Goal: Information Seeking & Learning: Learn about a topic

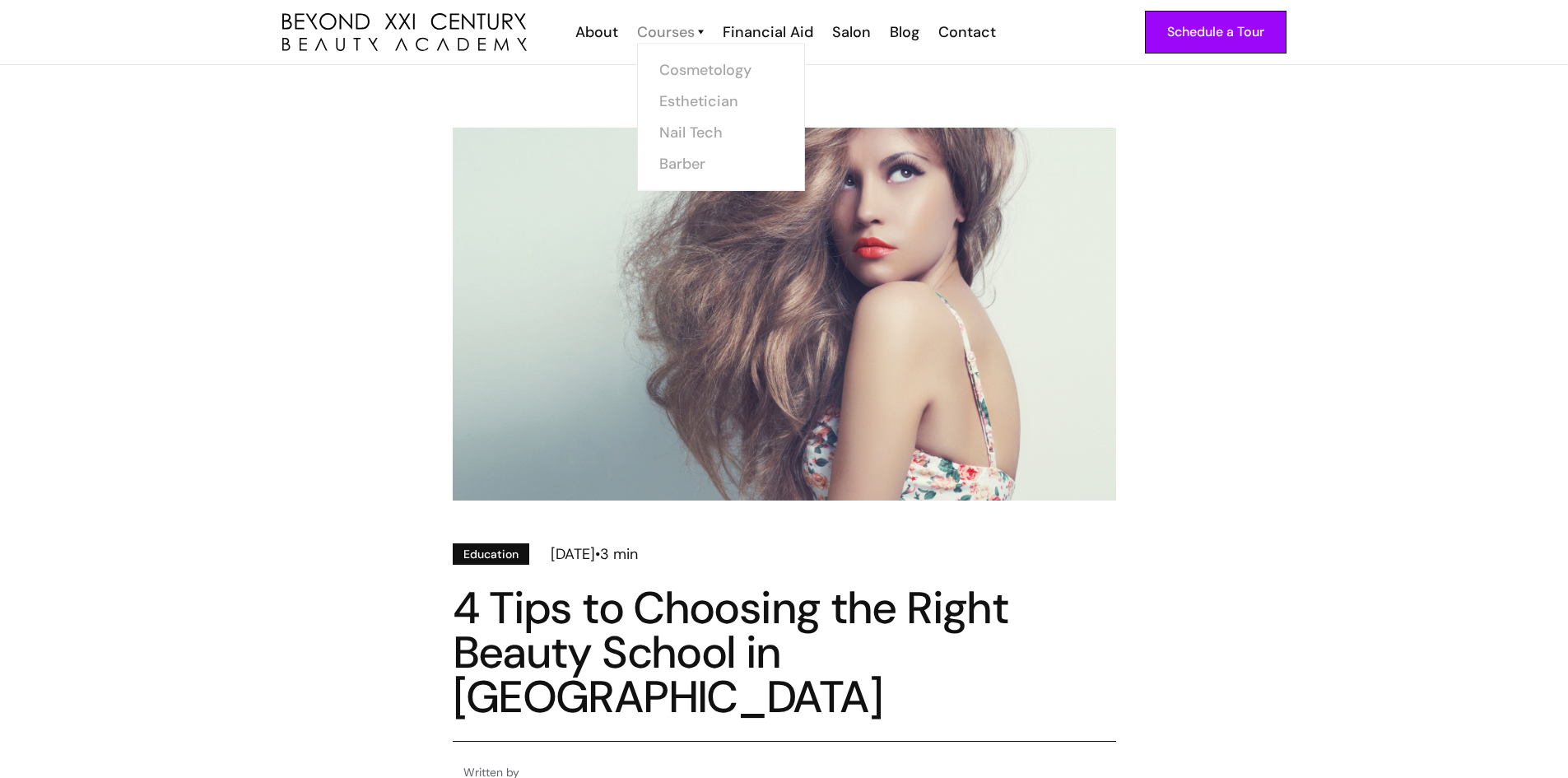
click at [643, 35] on div "Courses" at bounding box center [666, 31] width 58 height 21
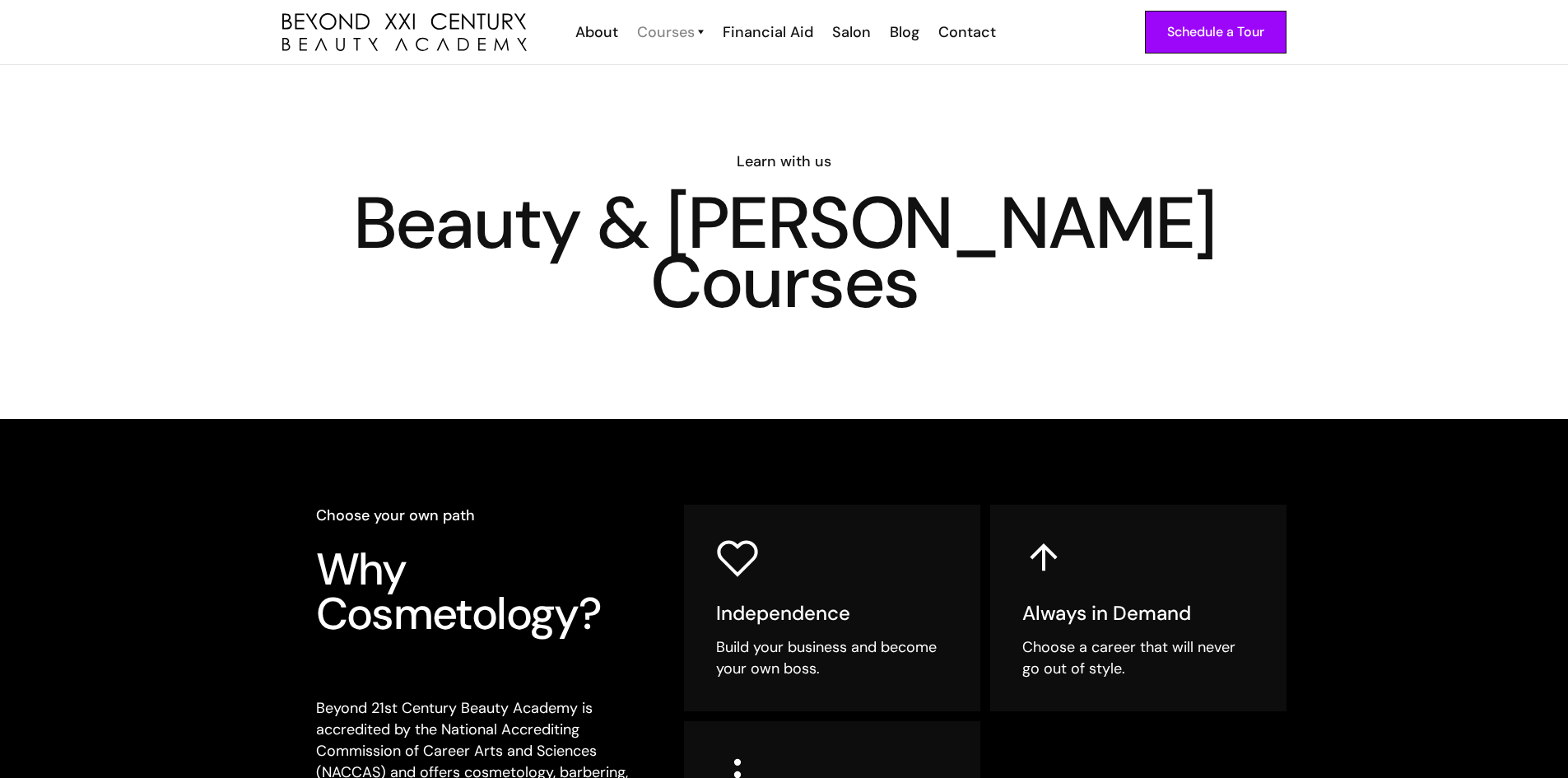
click at [672, 34] on div "Courses" at bounding box center [666, 31] width 58 height 21
click at [688, 100] on link "Esthetician" at bounding box center [726, 101] width 123 height 31
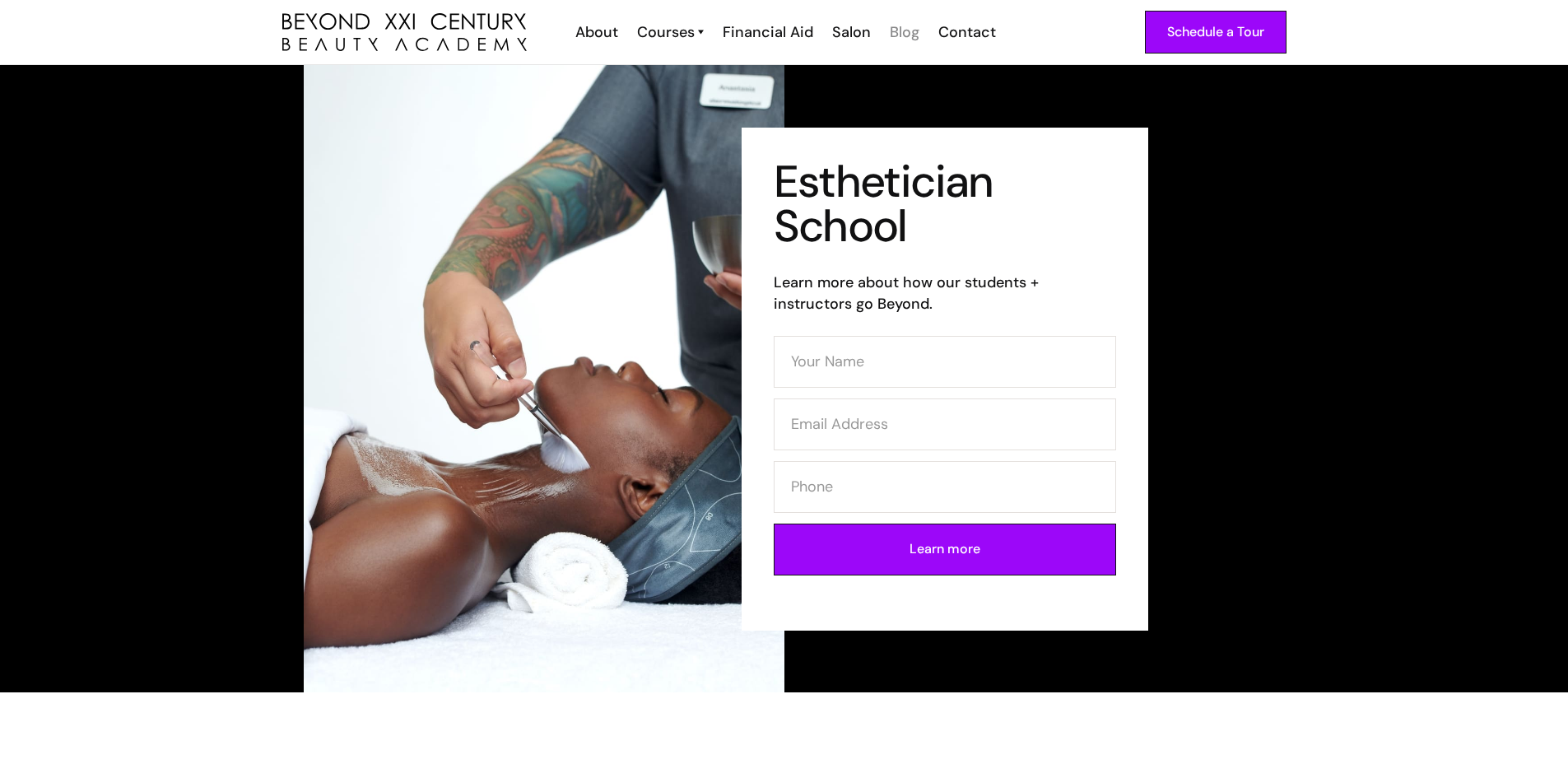
click at [898, 30] on div "Blog" at bounding box center [905, 31] width 30 height 21
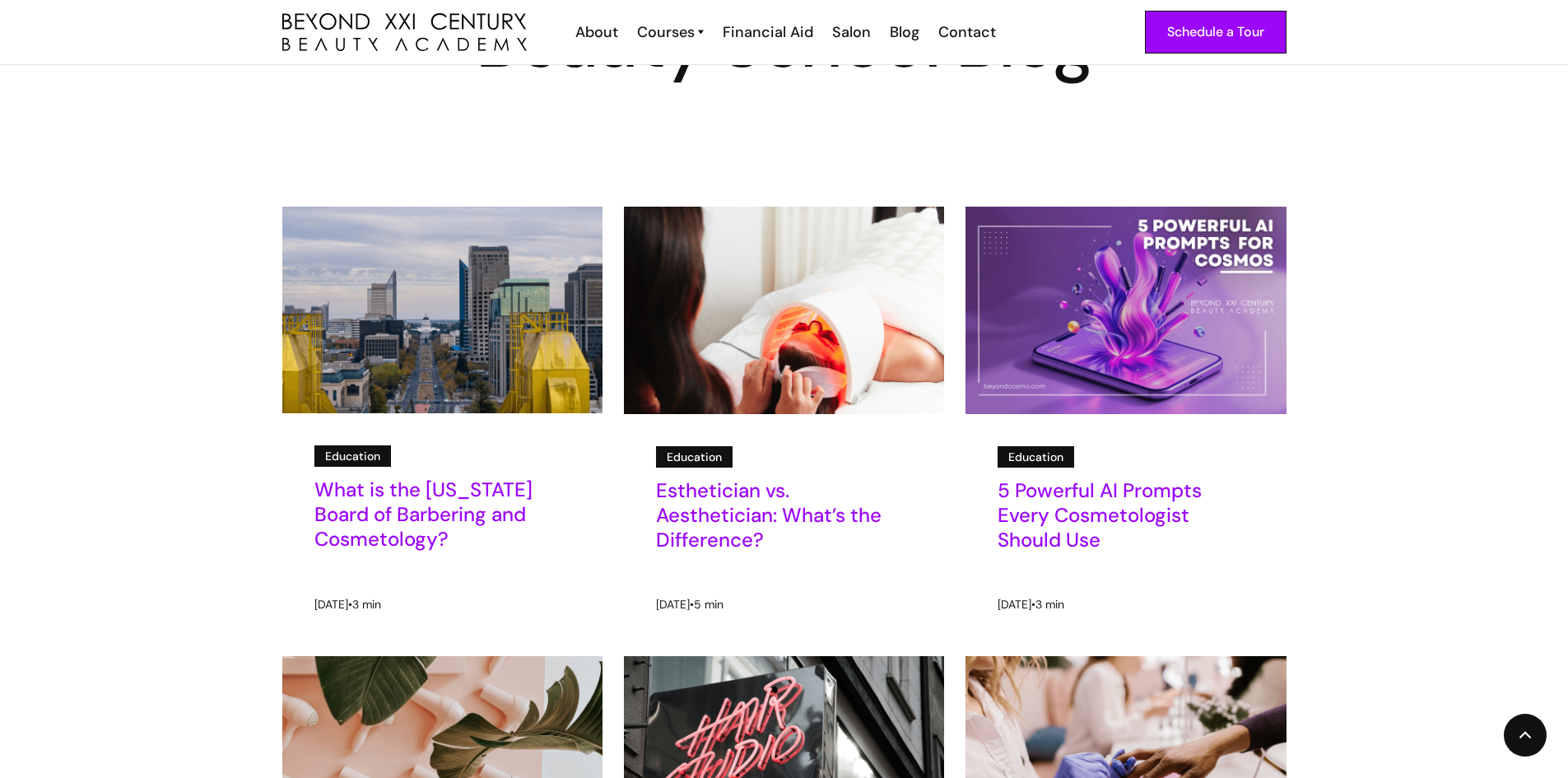
scroll to position [164, 0]
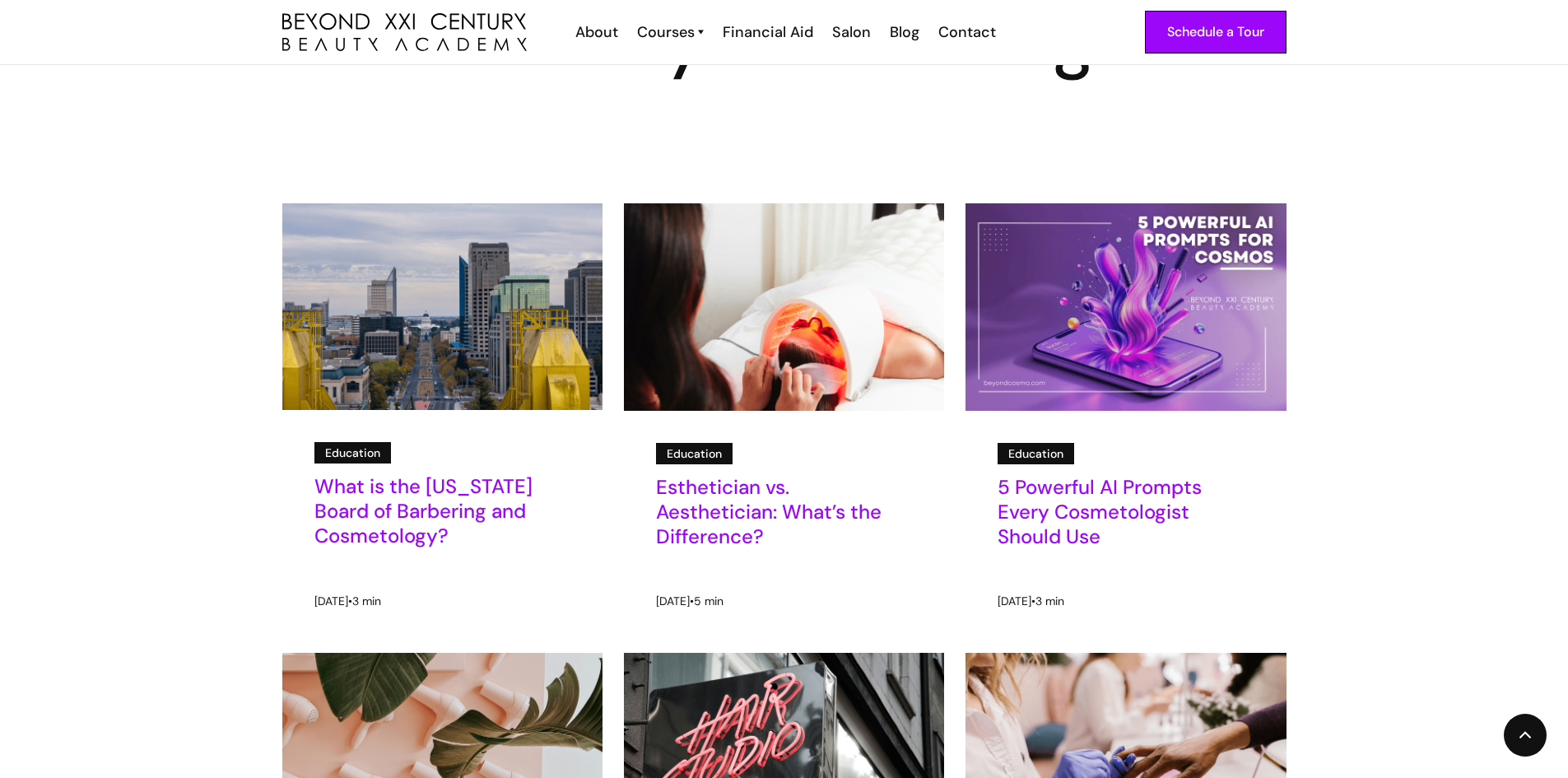
click at [809, 506] on h5 "Esthetician vs. Aesthetician: What’s the Difference?" at bounding box center [784, 511] width 256 height 74
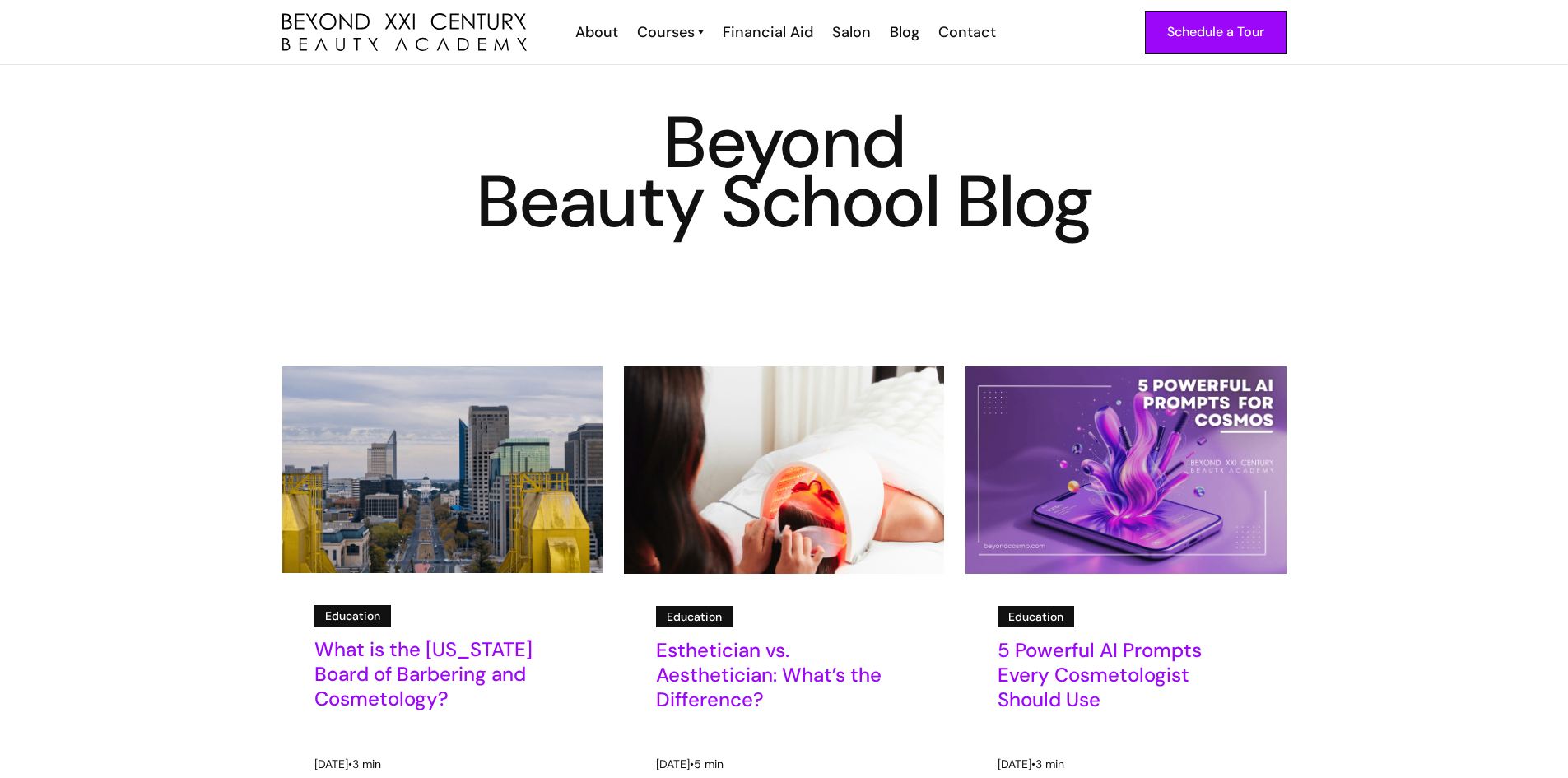
scroll to position [0, 0]
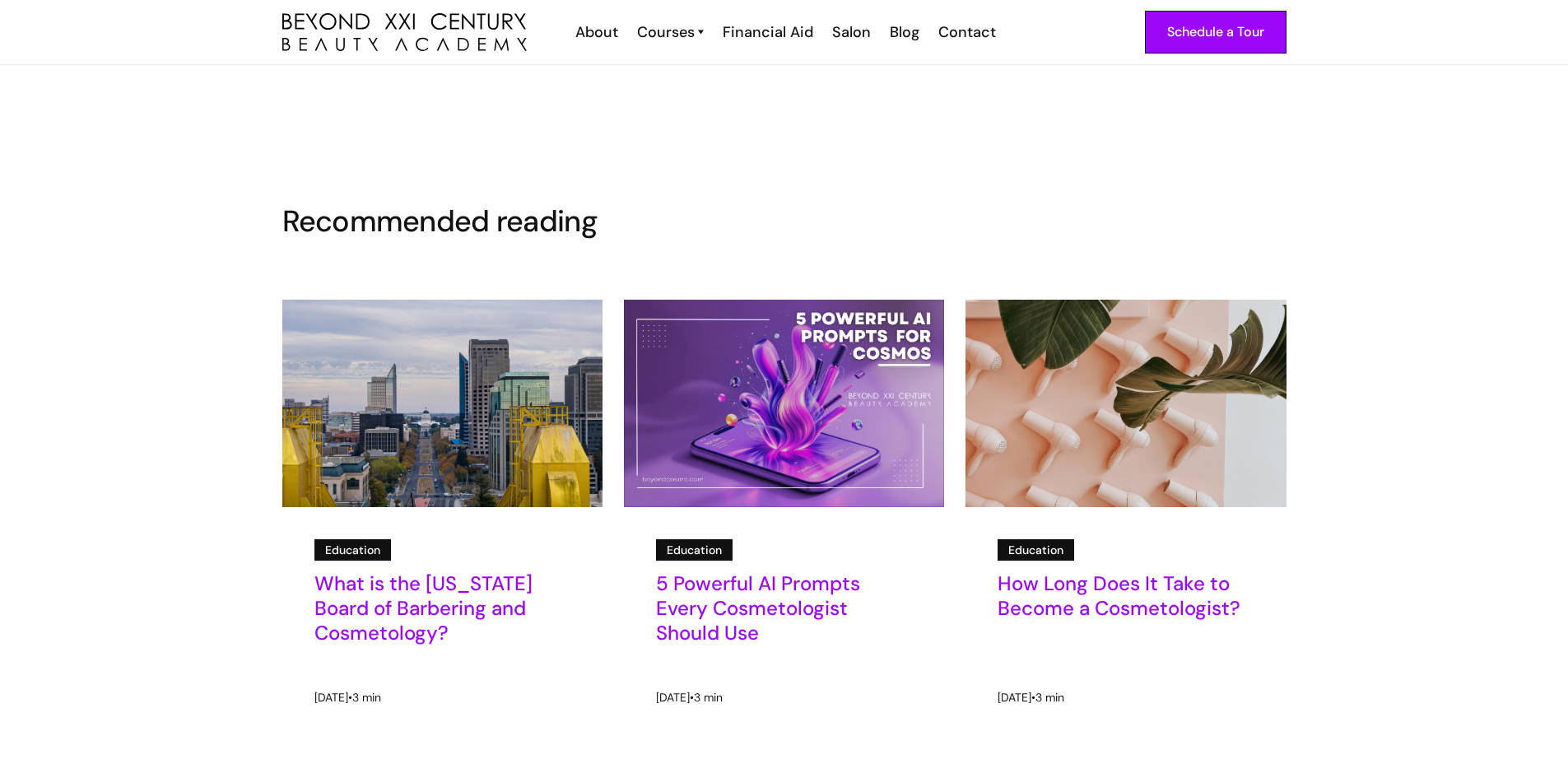
scroll to position [2551, 0]
